Goal: Information Seeking & Learning: Learn about a topic

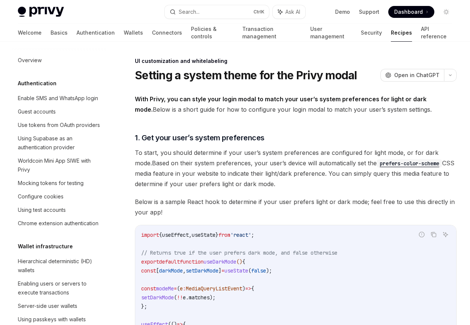
scroll to position [361, 0]
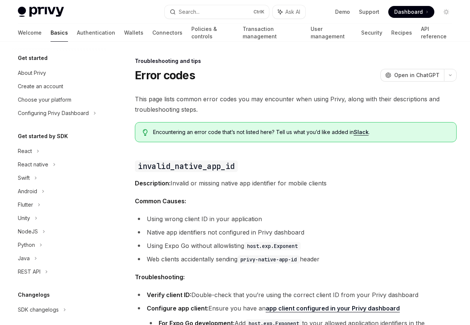
scroll to position [71, 0]
